Goal: Navigation & Orientation: Find specific page/section

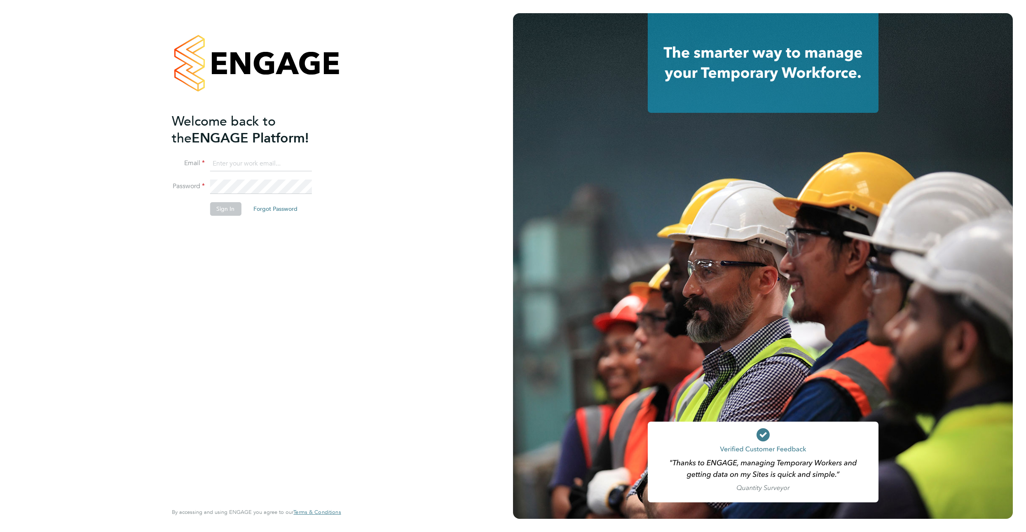
type input "zubairbaqai@hotmail.com"
click at [221, 208] on button "Sign In" at bounding box center [225, 208] width 31 height 13
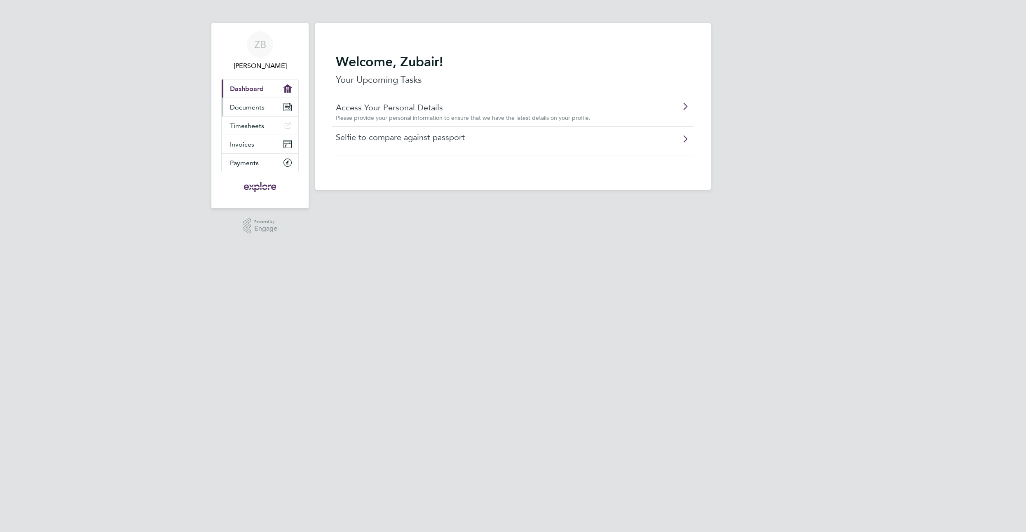
click at [248, 108] on span "Documents" at bounding box center [247, 107] width 35 height 8
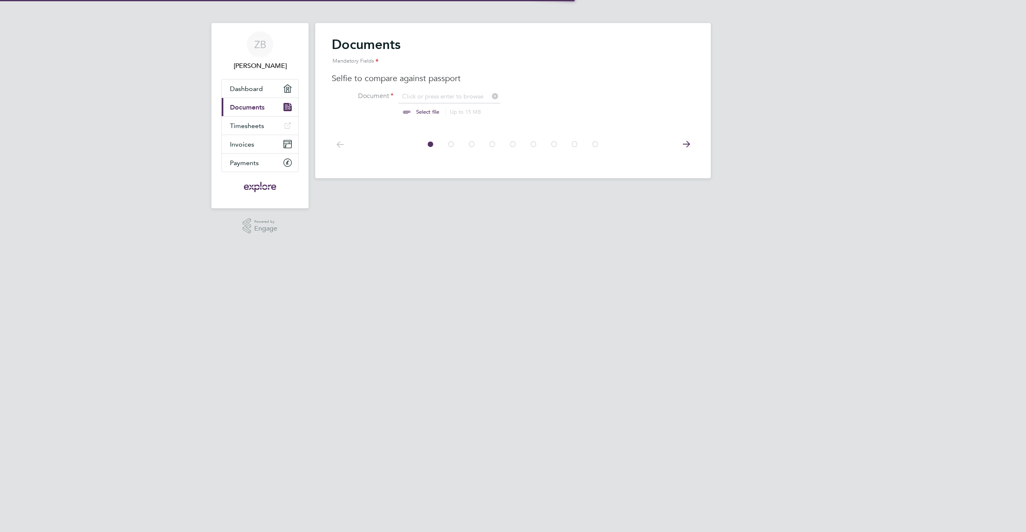
scroll to position [11, 102]
click at [684, 145] on icon at bounding box center [686, 144] width 16 height 19
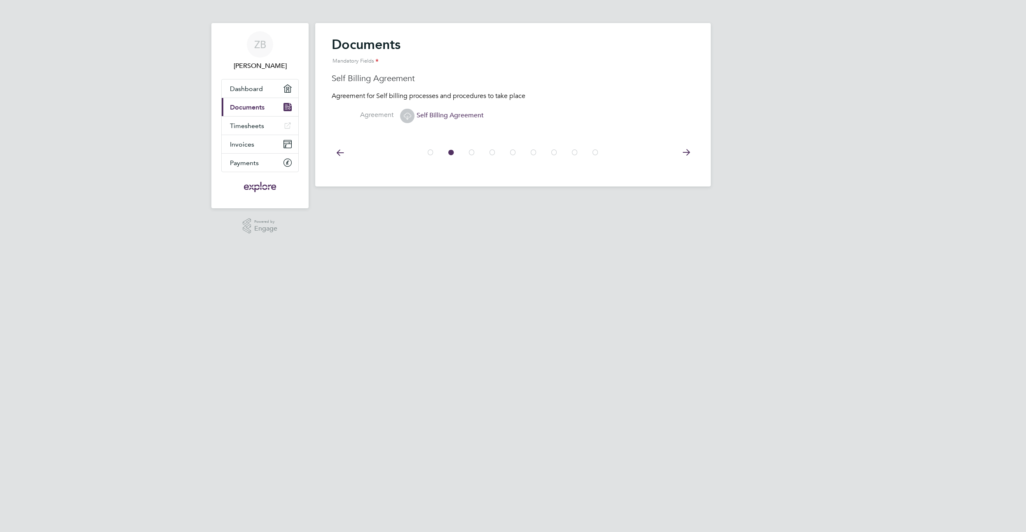
click at [684, 145] on icon at bounding box center [686, 152] width 16 height 19
click at [336, 151] on icon at bounding box center [340, 152] width 16 height 19
click at [682, 150] on icon at bounding box center [686, 152] width 16 height 19
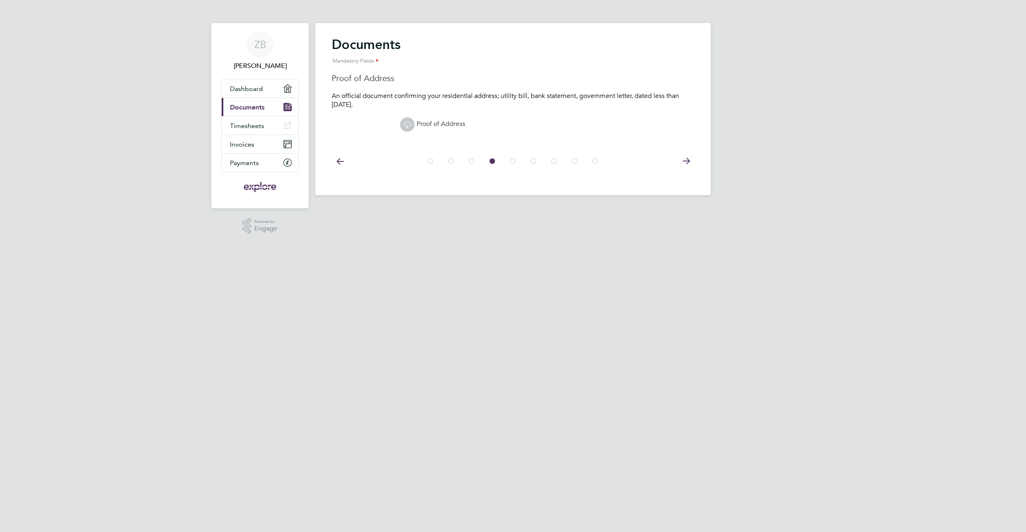
click at [682, 150] on div at bounding box center [513, 160] width 363 height 37
click at [682, 157] on icon at bounding box center [686, 161] width 16 height 19
click at [686, 164] on icon at bounding box center [686, 161] width 16 height 19
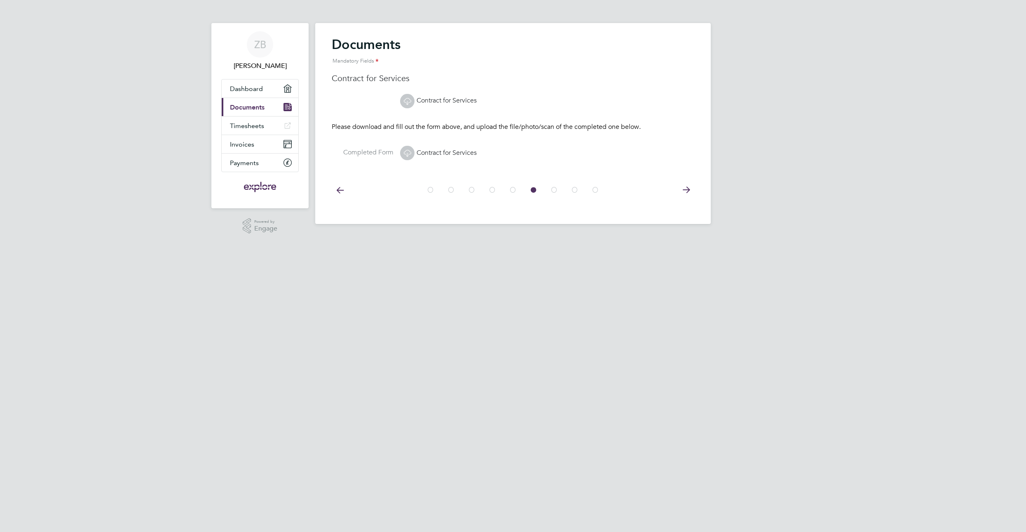
click at [434, 152] on link "Contract for Services" at bounding box center [438, 153] width 77 height 8
click at [685, 187] on icon at bounding box center [686, 190] width 16 height 19
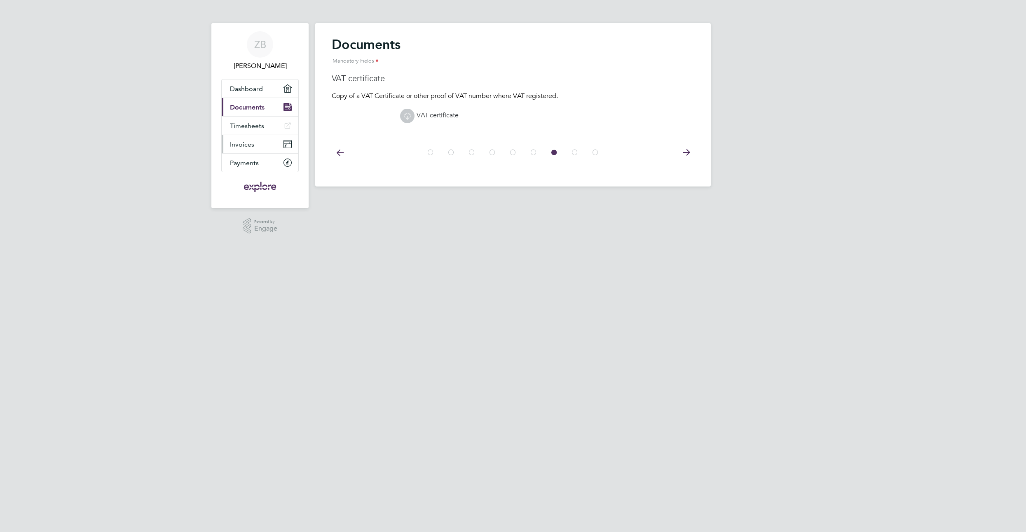
click at [251, 138] on link "Invoices" at bounding box center [260, 144] width 77 height 18
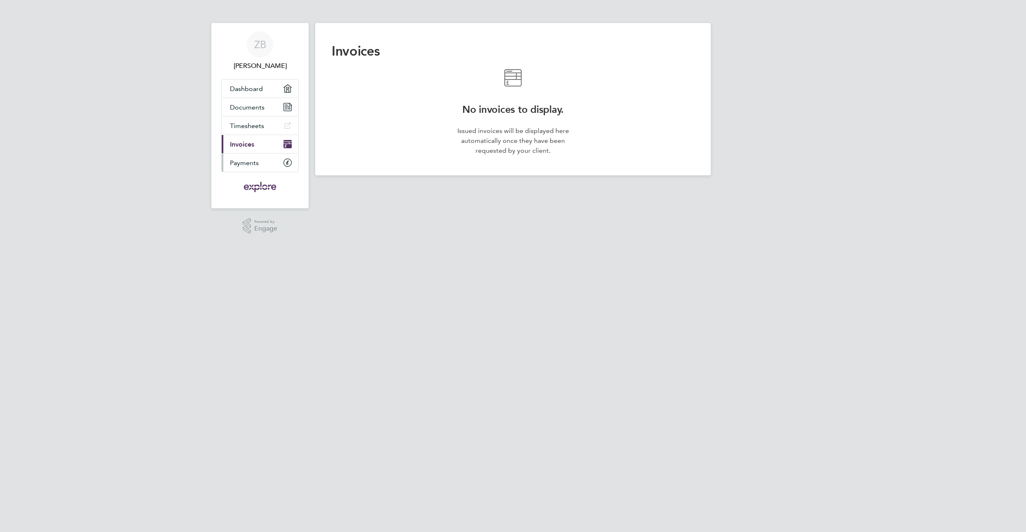
click at [253, 160] on span "Payments" at bounding box center [244, 163] width 29 height 8
click at [257, 147] on link "Invoices" at bounding box center [260, 144] width 77 height 18
click at [240, 112] on link "Documents" at bounding box center [260, 107] width 77 height 18
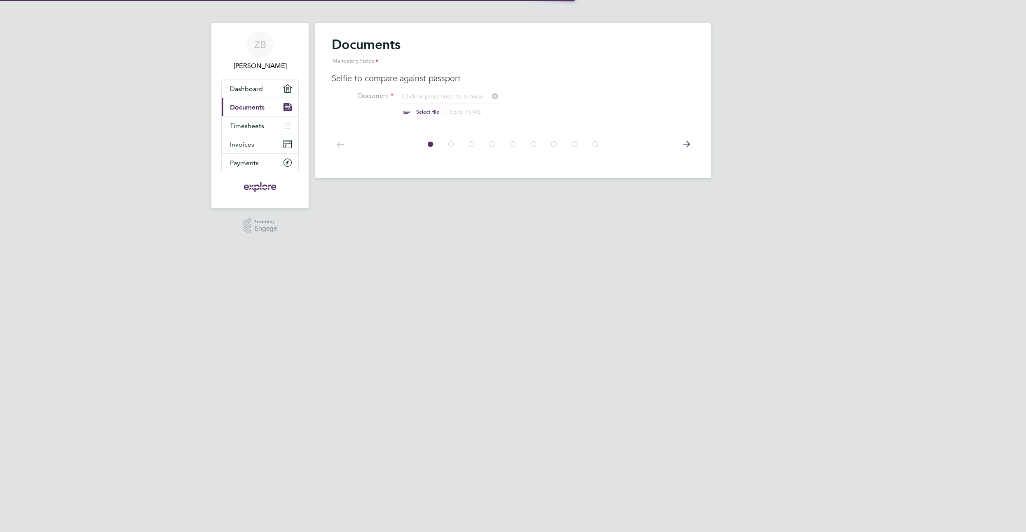
scroll to position [11, 102]
click at [685, 147] on icon at bounding box center [686, 144] width 16 height 19
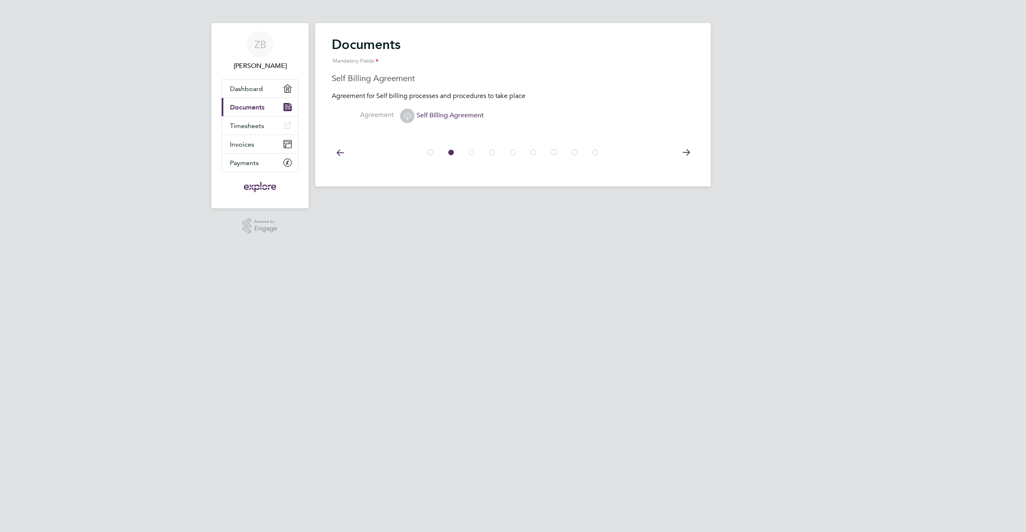
click at [686, 152] on icon at bounding box center [686, 152] width 16 height 19
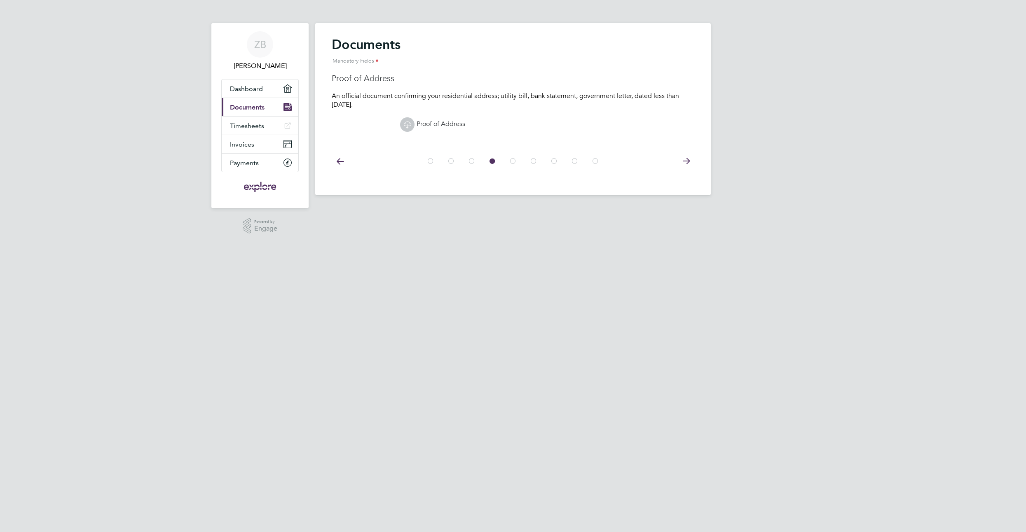
click at [686, 152] on icon at bounding box center [686, 161] width 16 height 19
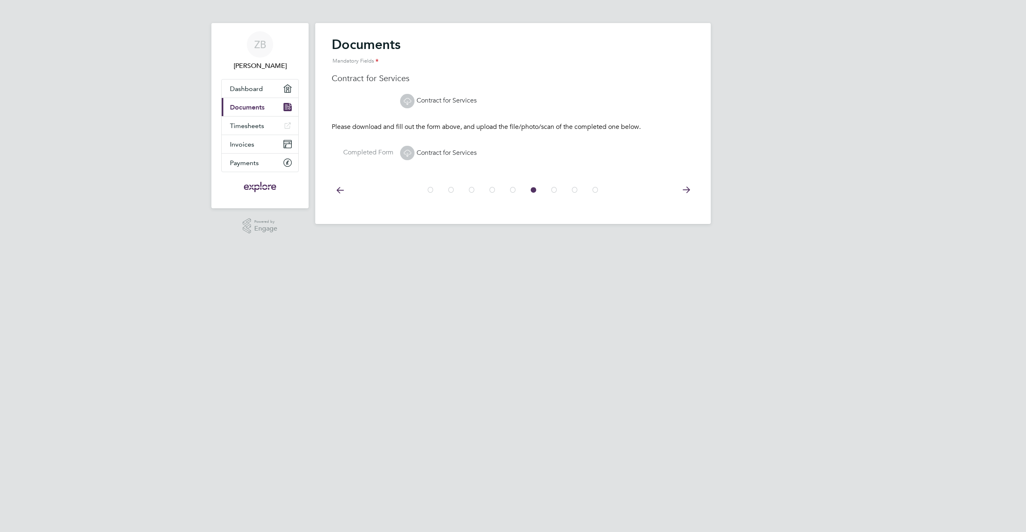
click at [683, 192] on icon at bounding box center [686, 190] width 16 height 19
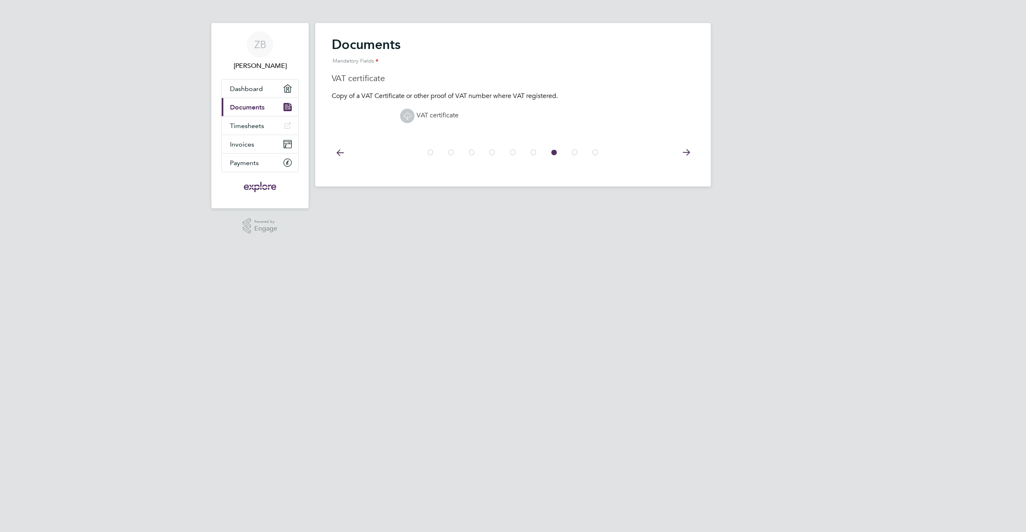
click at [682, 154] on icon at bounding box center [686, 152] width 16 height 19
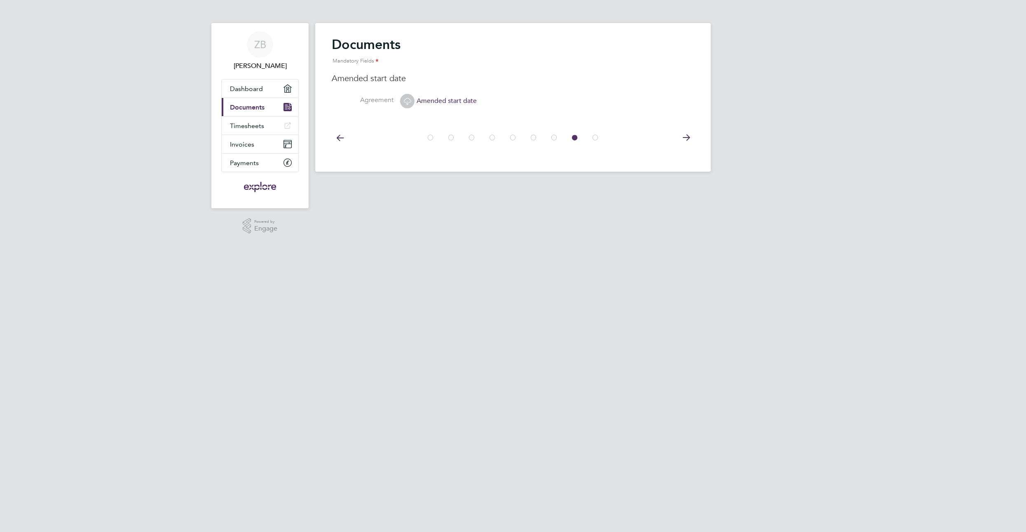
click at [683, 142] on icon at bounding box center [686, 138] width 16 height 19
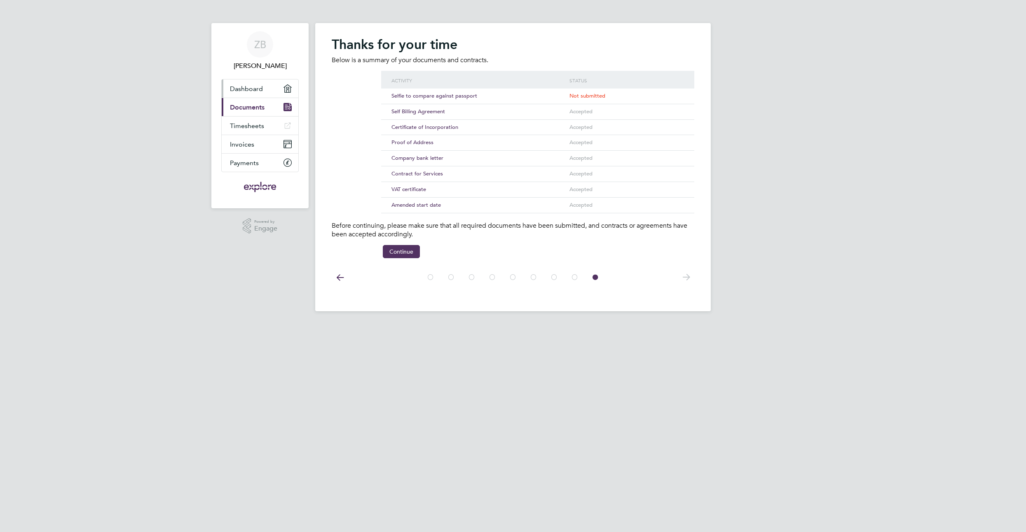
click at [248, 87] on span "Dashboard" at bounding box center [246, 89] width 33 height 8
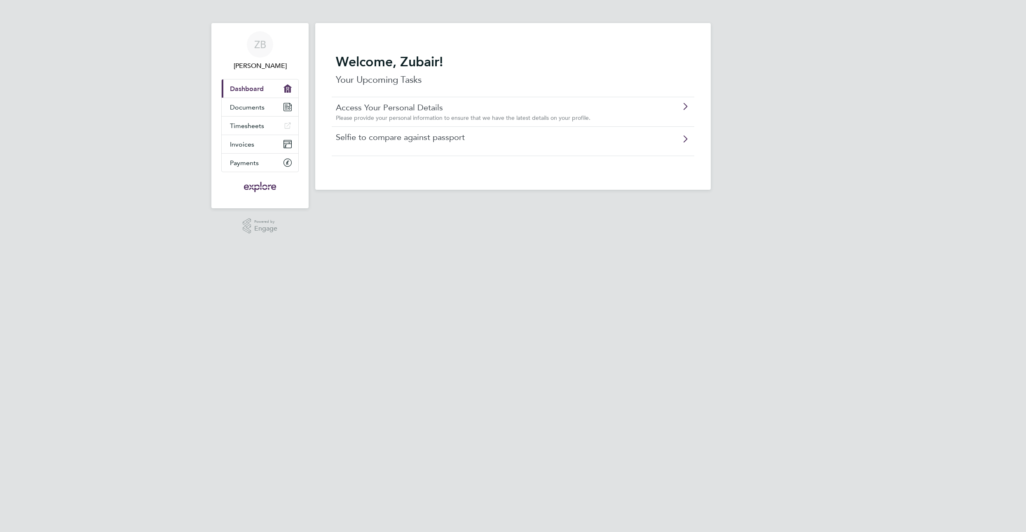
click at [400, 111] on link "Access Your Personal Details" at bounding box center [490, 107] width 308 height 11
click at [247, 103] on span "Documents" at bounding box center [247, 107] width 35 height 8
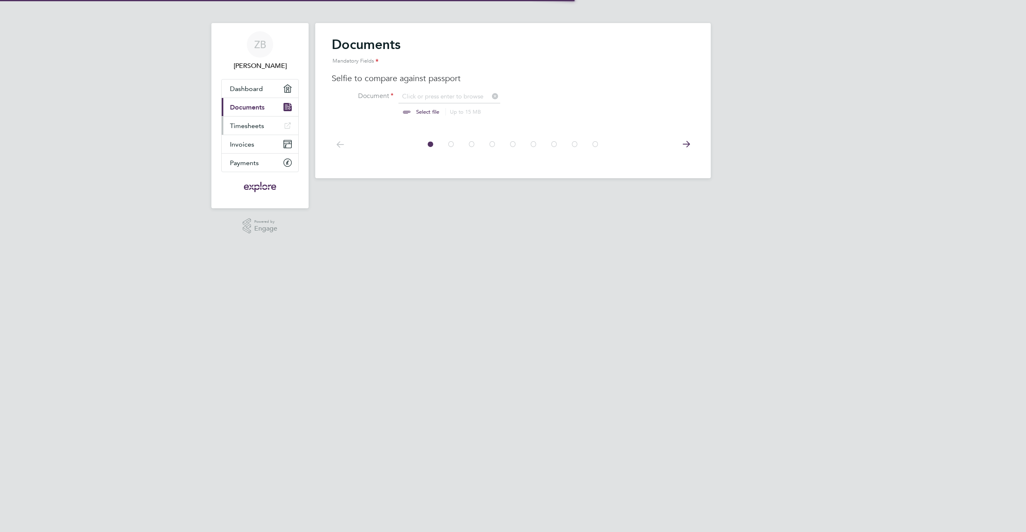
scroll to position [11, 102]
click at [683, 143] on icon at bounding box center [686, 144] width 16 height 19
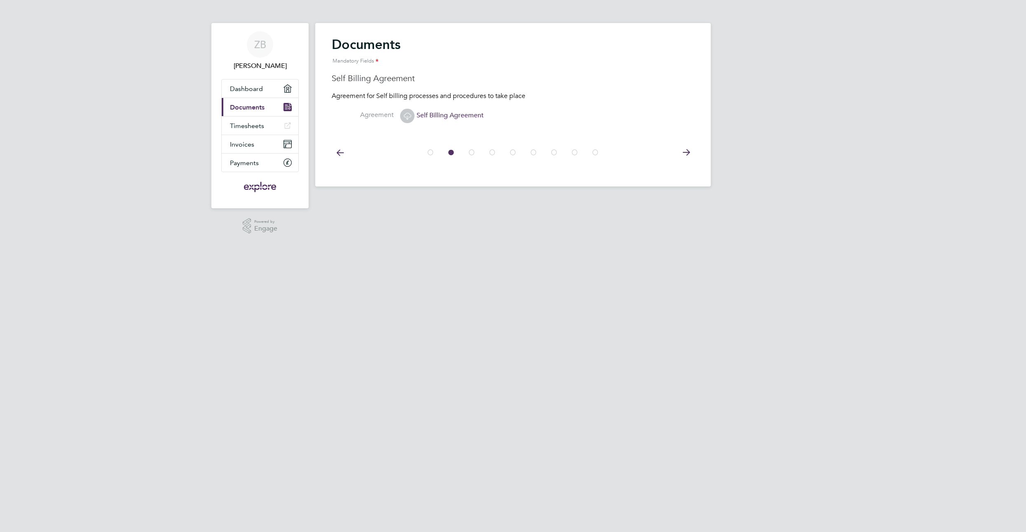
click at [686, 149] on icon at bounding box center [686, 152] width 16 height 19
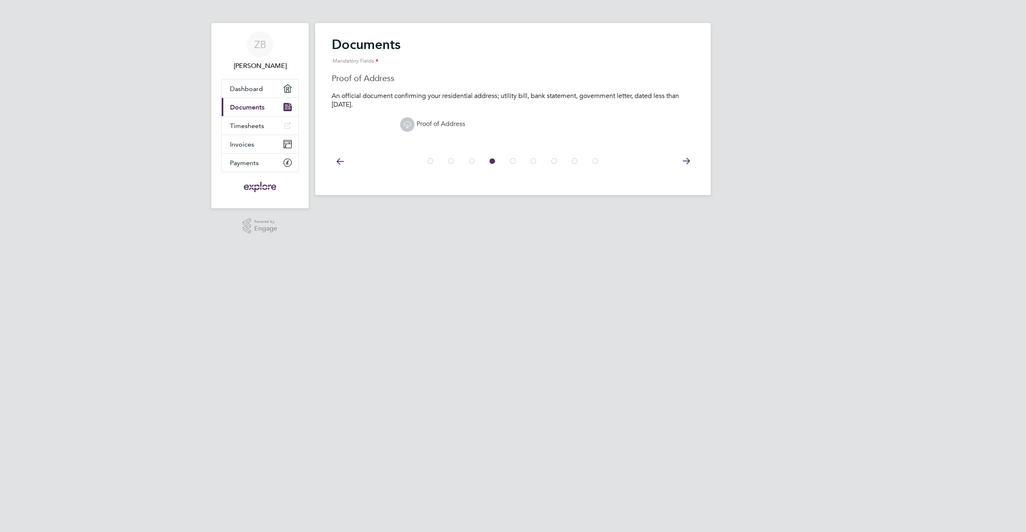
click at [688, 162] on icon at bounding box center [686, 161] width 16 height 19
click at [691, 162] on icon at bounding box center [686, 161] width 16 height 19
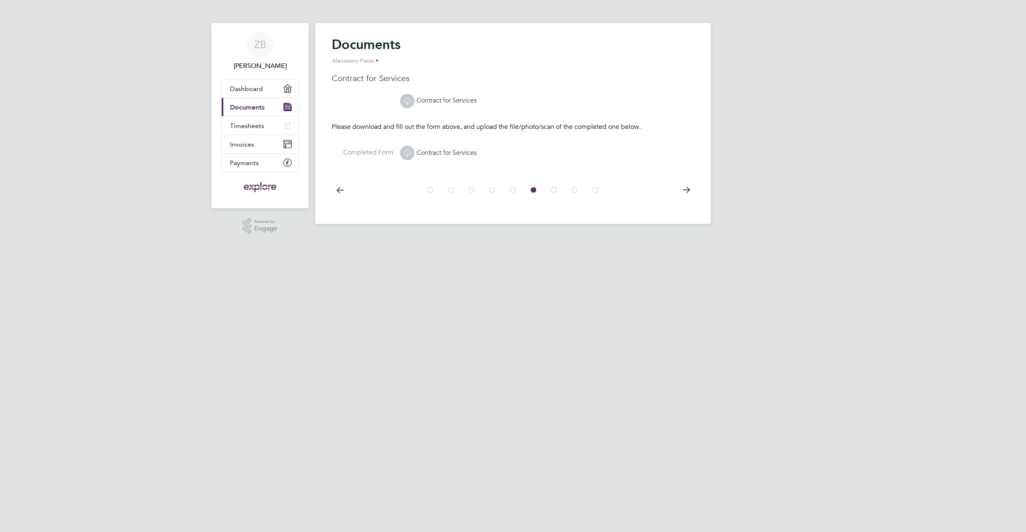
click at [680, 193] on icon at bounding box center [686, 190] width 16 height 19
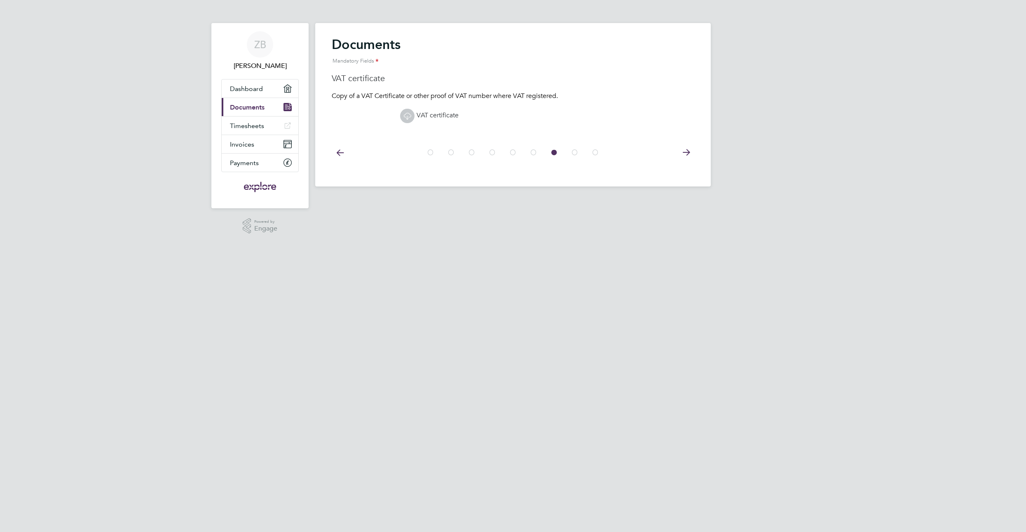
click at [685, 154] on icon at bounding box center [686, 152] width 16 height 19
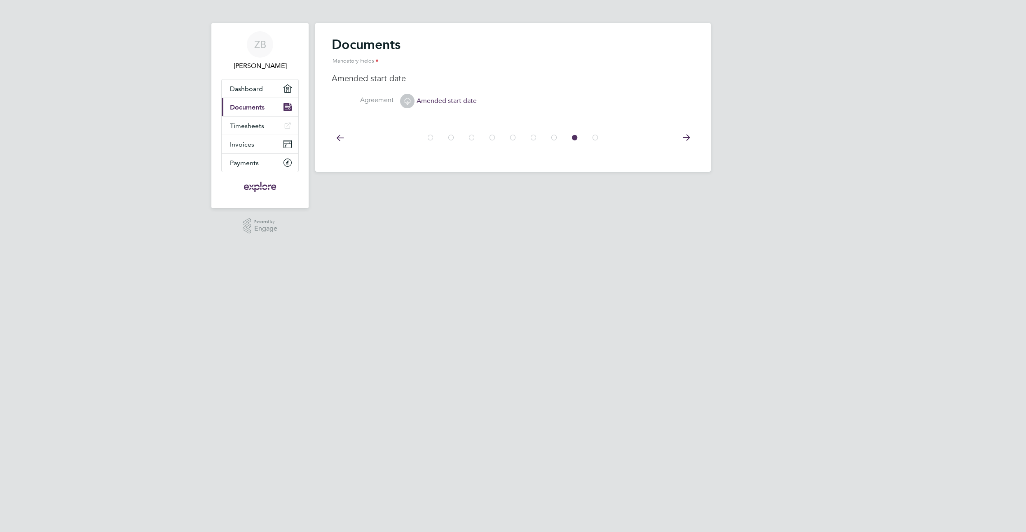
click at [685, 146] on icon at bounding box center [686, 138] width 16 height 19
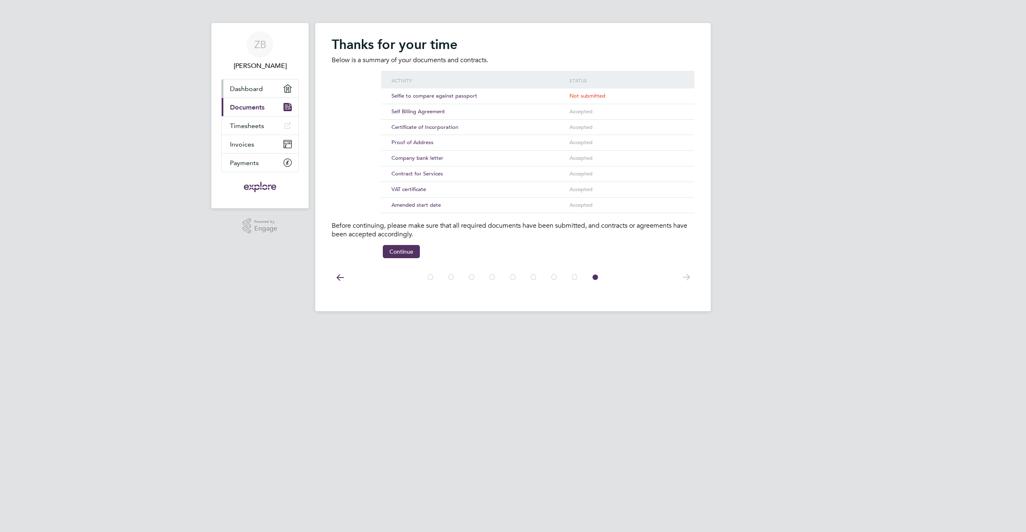
click at [255, 85] on span "Dashboard" at bounding box center [246, 89] width 33 height 8
